Goal: Find specific page/section: Find specific page/section

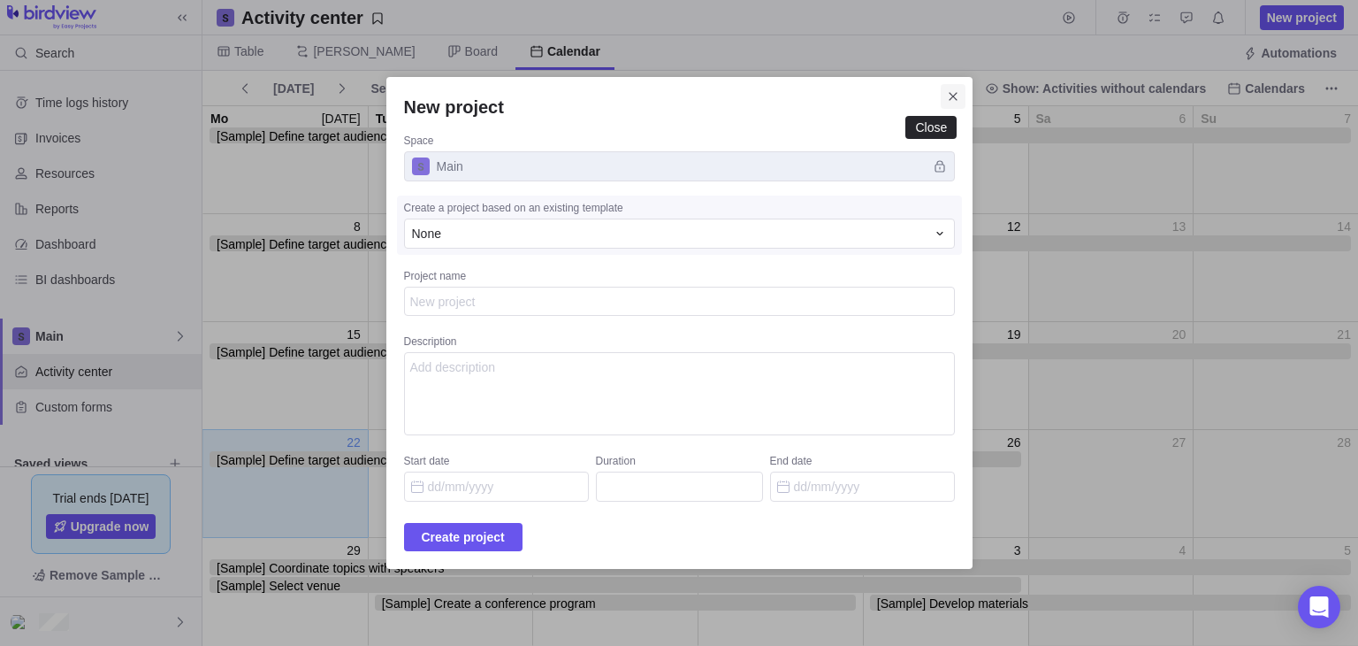
click at [946, 101] on icon "Close" at bounding box center [953, 96] width 14 height 14
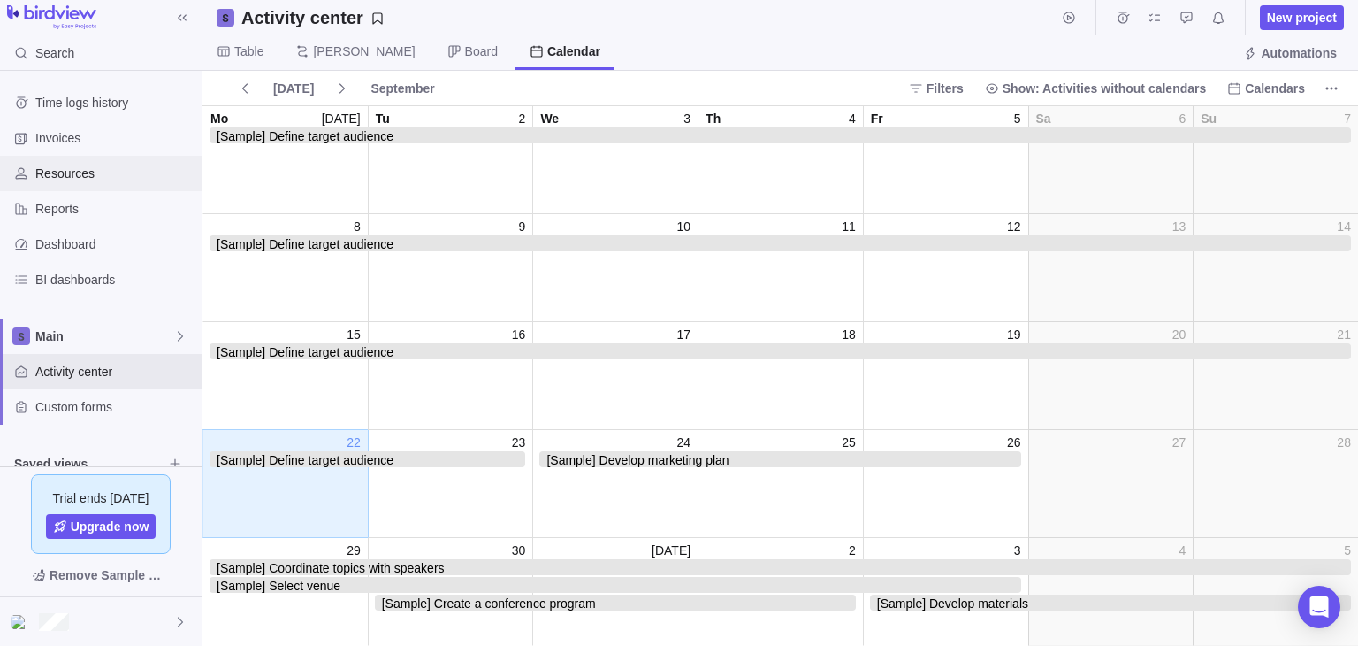
click at [106, 185] on div "Resources" at bounding box center [101, 173] width 202 height 35
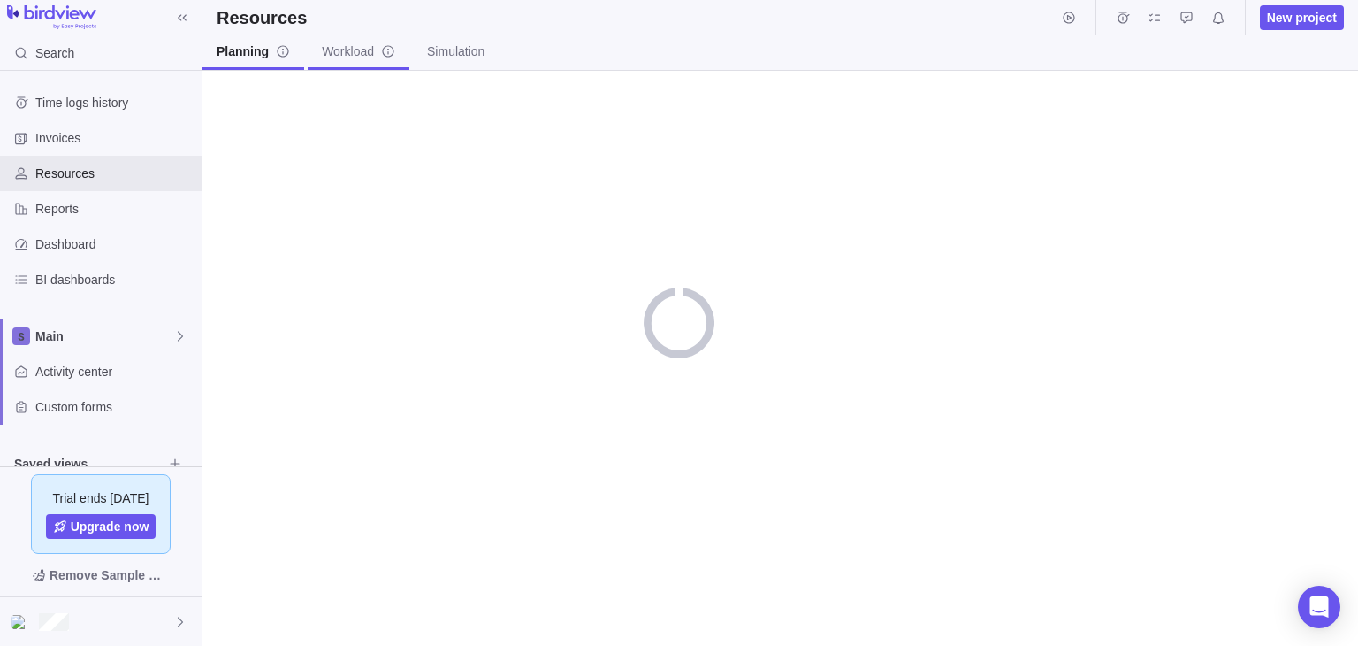
click at [350, 52] on span "Workload" at bounding box center [358, 51] width 73 height 18
